Goal: Task Accomplishment & Management: Complete application form

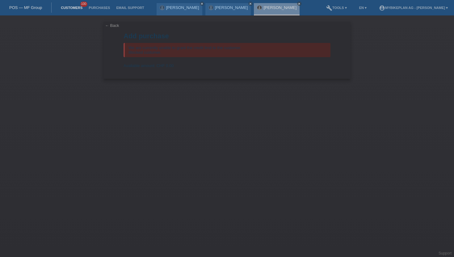
click at [78, 10] on link "Customers" at bounding box center [72, 8] width 28 height 4
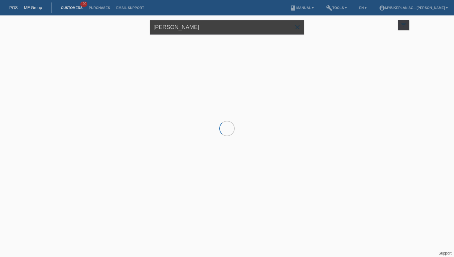
click at [173, 26] on input "[PERSON_NAME]" at bounding box center [227, 27] width 155 height 15
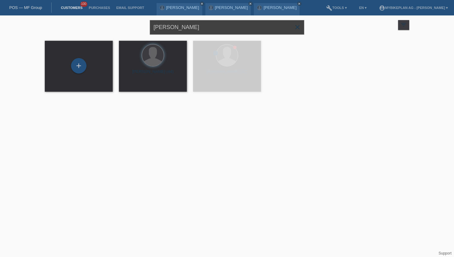
click at [172, 27] on input "[PERSON_NAME]" at bounding box center [227, 27] width 155 height 15
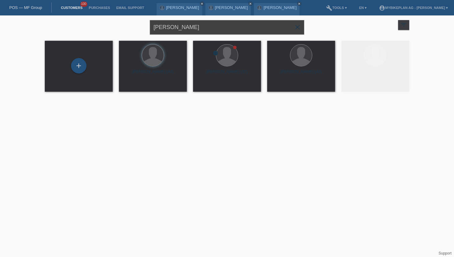
click at [172, 27] on input "[PERSON_NAME]" at bounding box center [227, 27] width 155 height 15
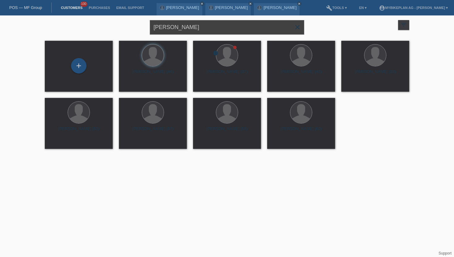
type input "mirem lutaj"
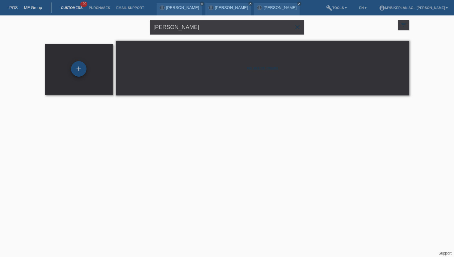
click at [80, 70] on div "+" at bounding box center [78, 68] width 15 height 15
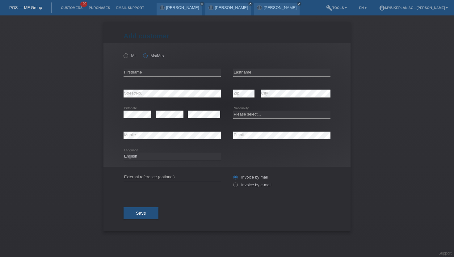
click at [152, 54] on label "Ms/Mrs" at bounding box center [153, 55] width 21 height 5
click at [147, 54] on input "Ms/Mrs" at bounding box center [145, 55] width 4 height 4
radio input "true"
click at [145, 66] on div "error Firstname" at bounding box center [172, 72] width 97 height 21
click at [140, 70] on input "text" at bounding box center [172, 73] width 97 height 8
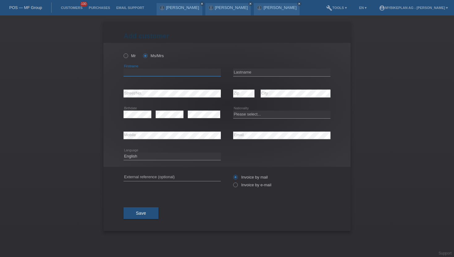
click at [166, 75] on input "text" at bounding box center [172, 73] width 97 height 8
type input "Mirem"
click at [248, 72] on input "text" at bounding box center [281, 73] width 97 height 8
type input "Lutaj"
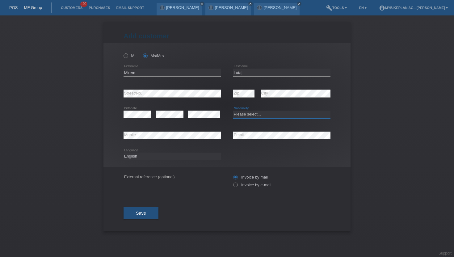
click at [256, 116] on select "Please select... Switzerland Austria Germany Liechtenstein ------------ Afghani…" at bounding box center [281, 114] width 97 height 7
click at [280, 112] on select "Please select... Switzerland Austria Germany Liechtenstein ------------ Afghani…" at bounding box center [281, 114] width 97 height 7
select select "CH"
click at [233, 111] on select "Please select... Switzerland Austria Germany Liechtenstein ------------ Afghani…" at bounding box center [281, 114] width 97 height 7
click at [184, 155] on select "Deutsch Français Italiano English" at bounding box center [172, 156] width 97 height 7
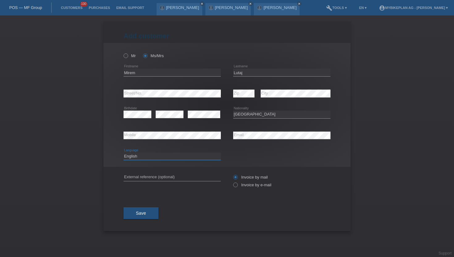
select select "de"
click at [124, 153] on select "Deutsch Français Italiano English" at bounding box center [172, 156] width 97 height 7
click at [240, 185] on label "Invoice by e-mail" at bounding box center [252, 185] width 38 height 5
click at [237, 185] on input "Invoice by e-mail" at bounding box center [235, 187] width 4 height 8
radio input "true"
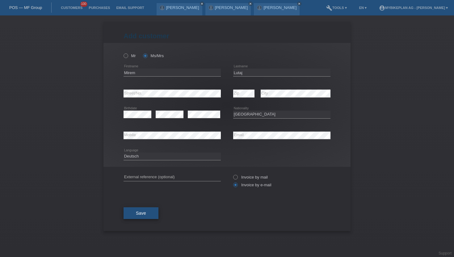
click at [149, 218] on button "Save" at bounding box center [141, 213] width 35 height 12
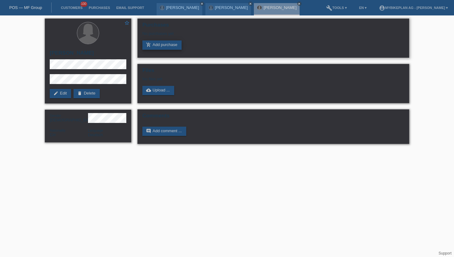
click at [170, 47] on link "add_shopping_cart Add purchase" at bounding box center [161, 44] width 39 height 9
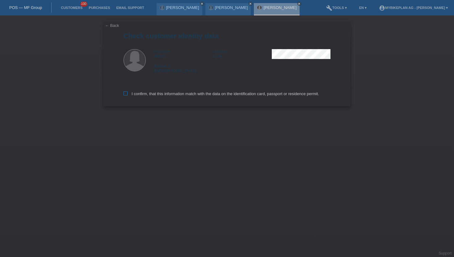
click at [128, 94] on label "I confirm, that this information match with the data on the identification card…" at bounding box center [222, 93] width 196 height 5
click at [128, 94] on input "I confirm, that this information match with the data on the identification card…" at bounding box center [126, 93] width 4 height 4
checkbox input "true"
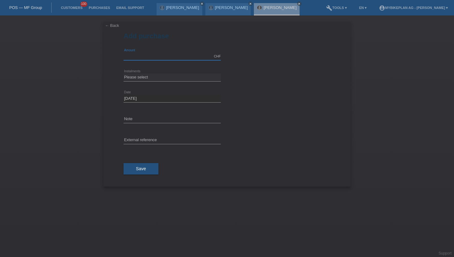
click at [143, 53] on input "text" at bounding box center [172, 57] width 97 height 8
type input "2999.00"
click at [144, 76] on select "Please select 6 instalments 12 instalments 18 instalments 24 instalments 36 ins…" at bounding box center [172, 77] width 97 height 7
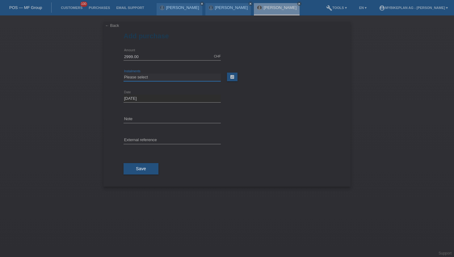
select select "486"
click at [124, 74] on select "Please select 6 instalments 12 instalments 18 instalments 24 instalments 36 ins…" at bounding box center [172, 77] width 97 height 7
click at [132, 137] on input "text" at bounding box center [172, 141] width 97 height 8
paste input "45044903698"
type input "45044903698"
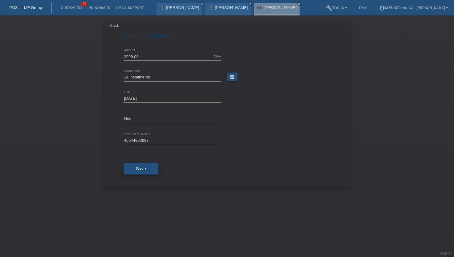
click at [129, 173] on button "Save" at bounding box center [141, 169] width 35 height 12
